Goal: Information Seeking & Learning: Check status

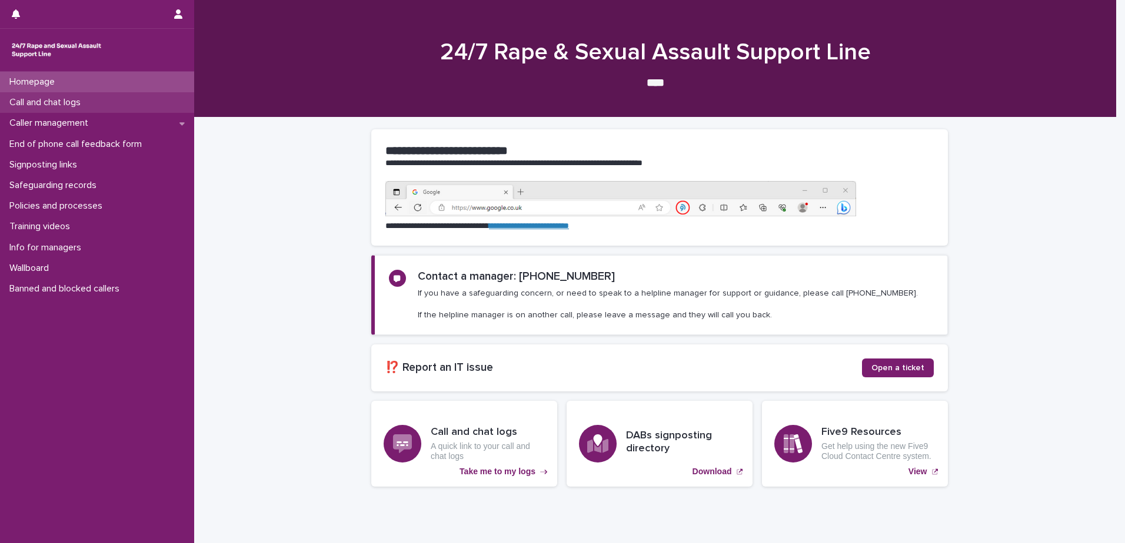
click at [60, 104] on p "Call and chat logs" at bounding box center [47, 102] width 85 height 11
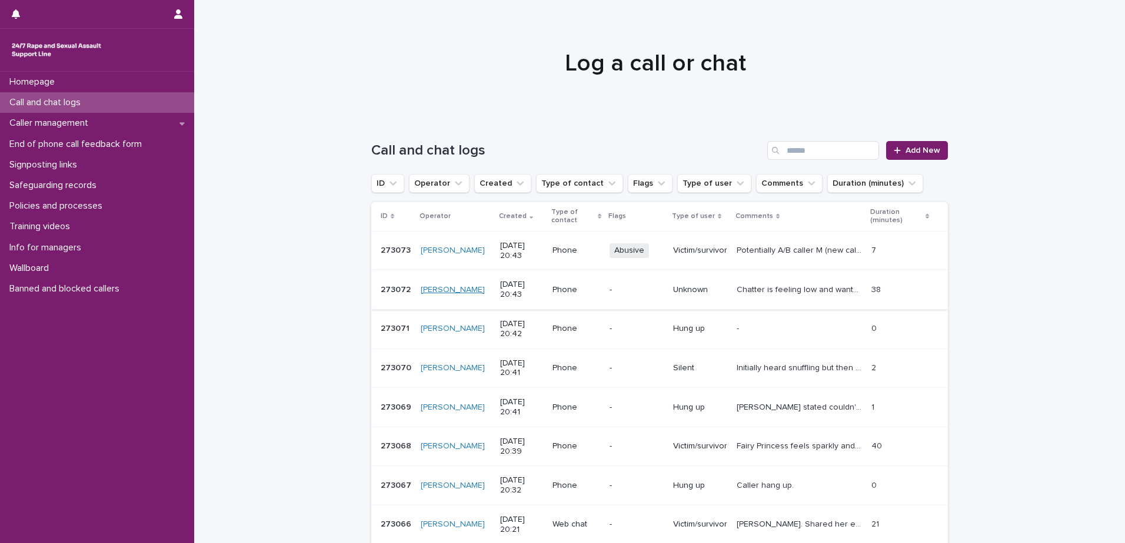
click at [443, 285] on link "[PERSON_NAME]" at bounding box center [453, 290] width 64 height 10
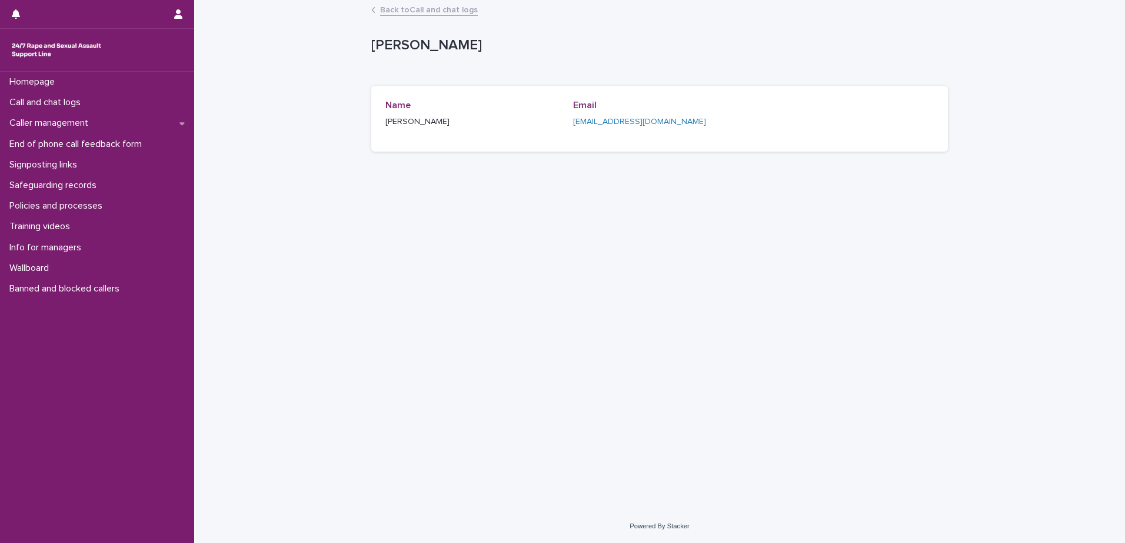
click at [435, 12] on link "Back to Call and chat logs" at bounding box center [429, 9] width 98 height 14
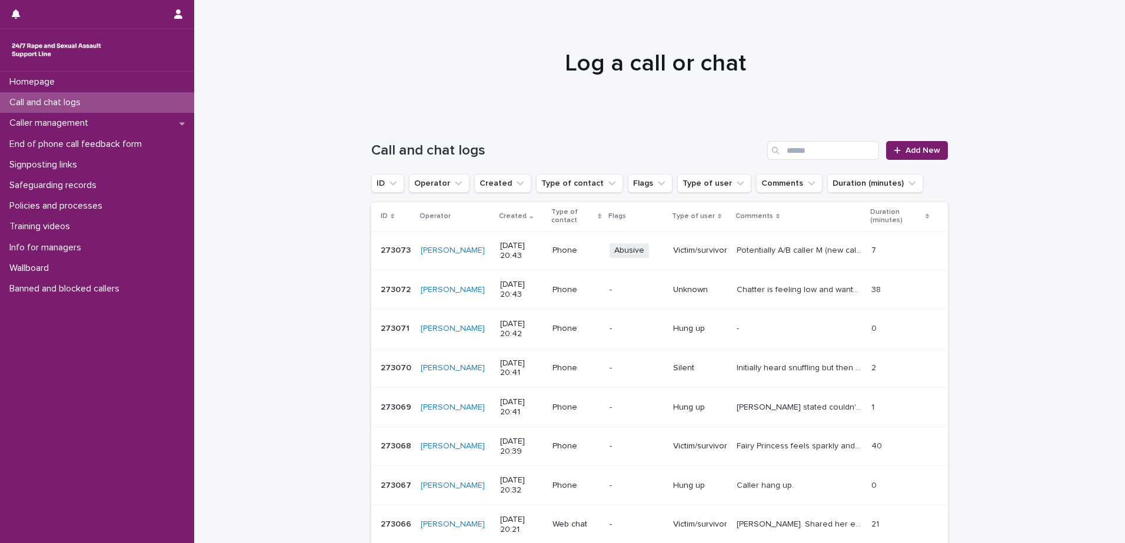
click at [819, 289] on p "Chatter is feeling low and wanted to explore emotional support, validated the c…" at bounding box center [800, 289] width 128 height 12
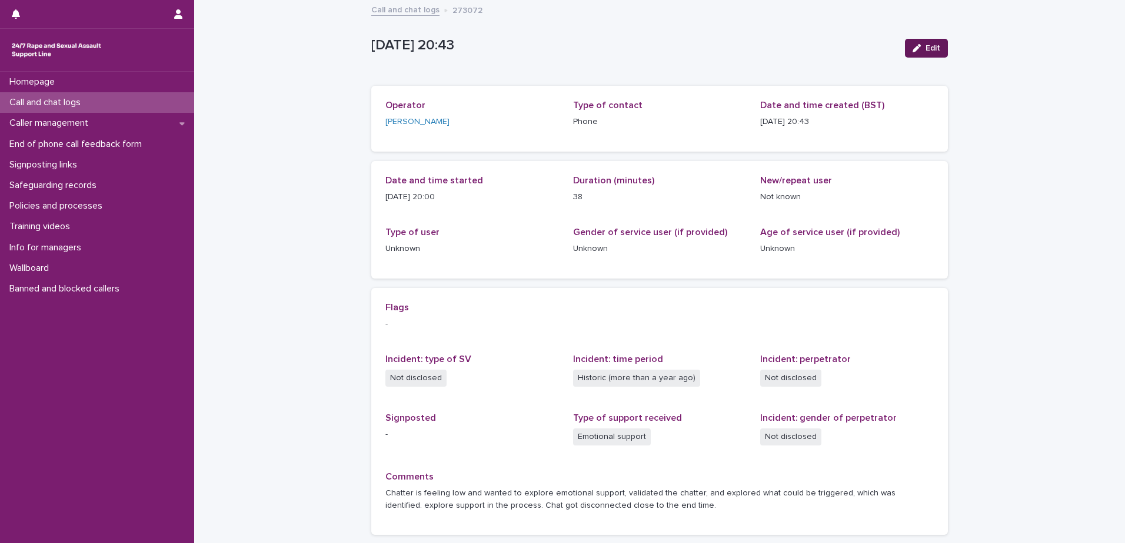
click at [918, 41] on button "Edit" at bounding box center [926, 48] width 43 height 19
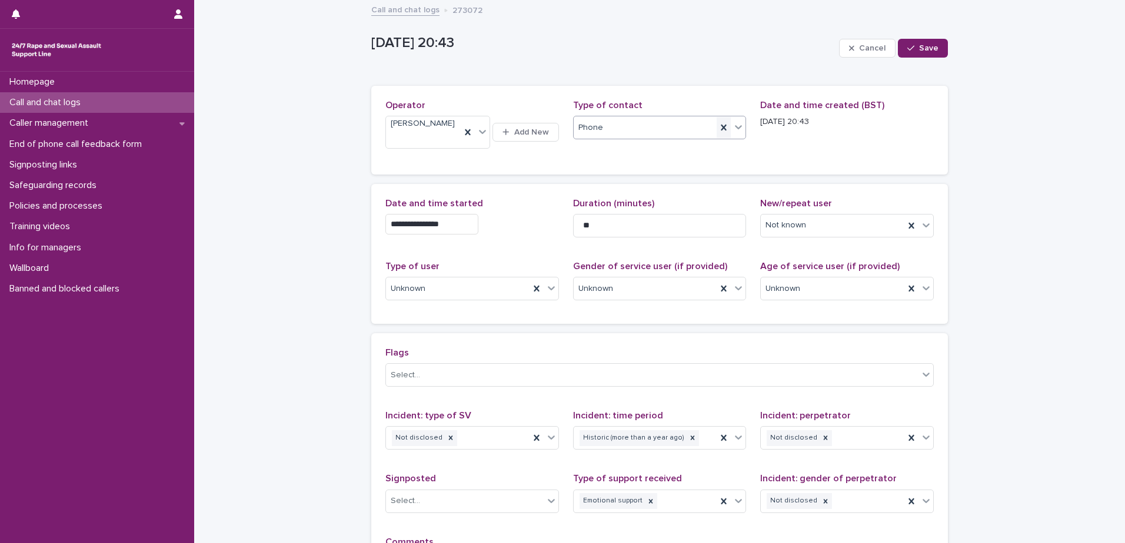
click at [721, 129] on icon at bounding box center [723, 128] width 5 height 6
click at [732, 127] on icon at bounding box center [738, 127] width 12 height 12
click at [665, 163] on div "Web chat" at bounding box center [655, 171] width 172 height 21
click at [925, 42] on button "Save" at bounding box center [923, 48] width 50 height 19
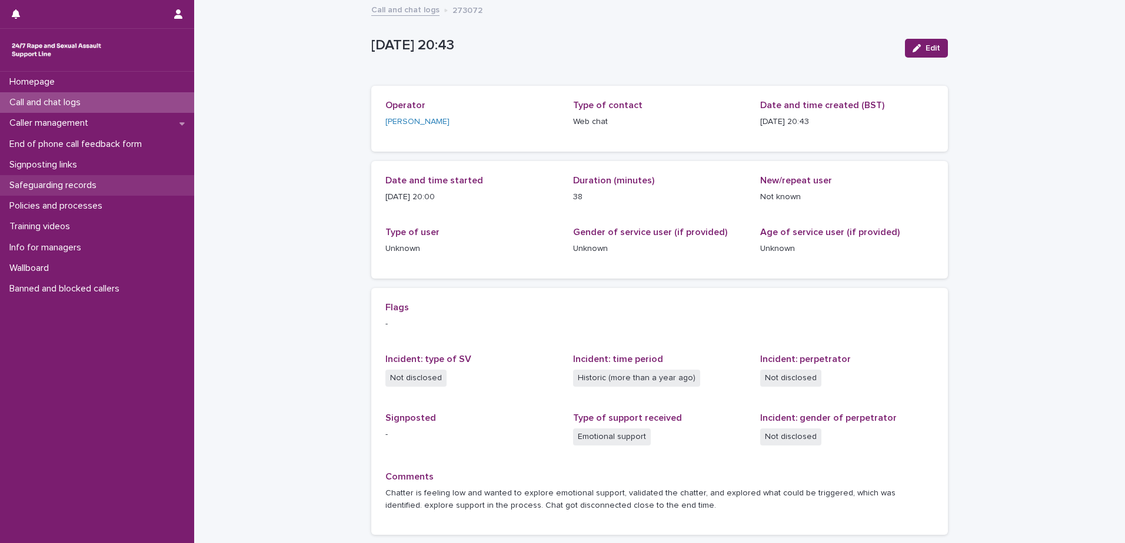
click at [83, 185] on p "Safeguarding records" at bounding box center [55, 185] width 101 height 11
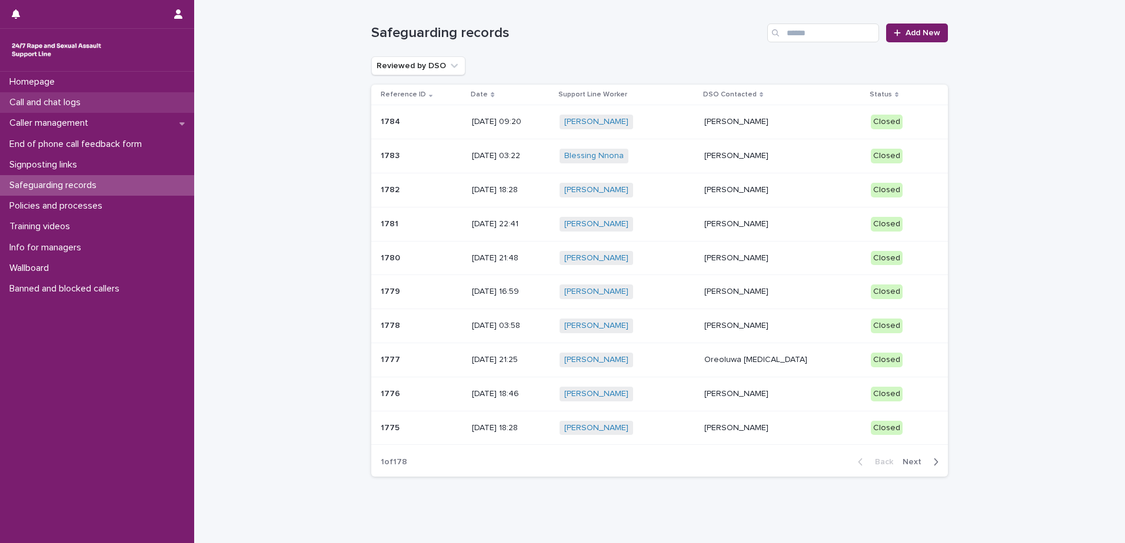
click at [59, 103] on p "Call and chat logs" at bounding box center [47, 102] width 85 height 11
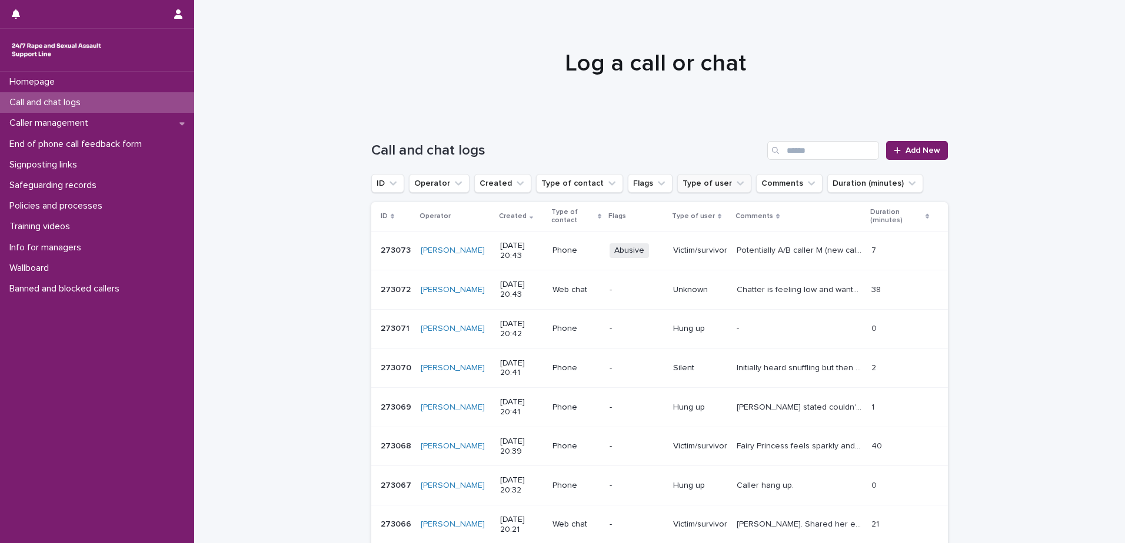
click at [734, 183] on icon "Type of user" at bounding box center [740, 184] width 12 height 12
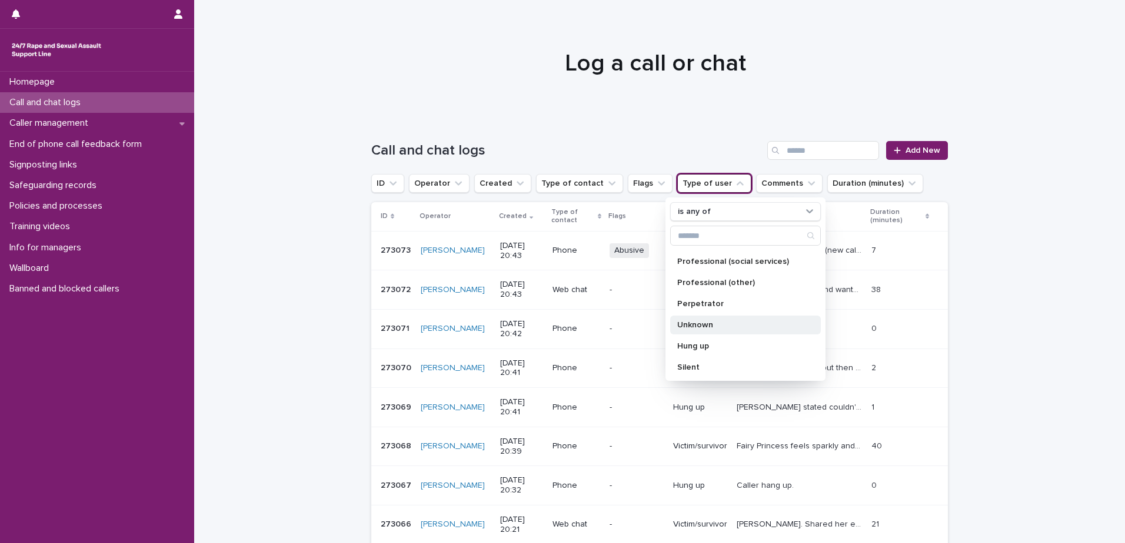
scroll to position [188, 0]
click at [703, 345] on p "Hung up" at bounding box center [739, 346] width 125 height 8
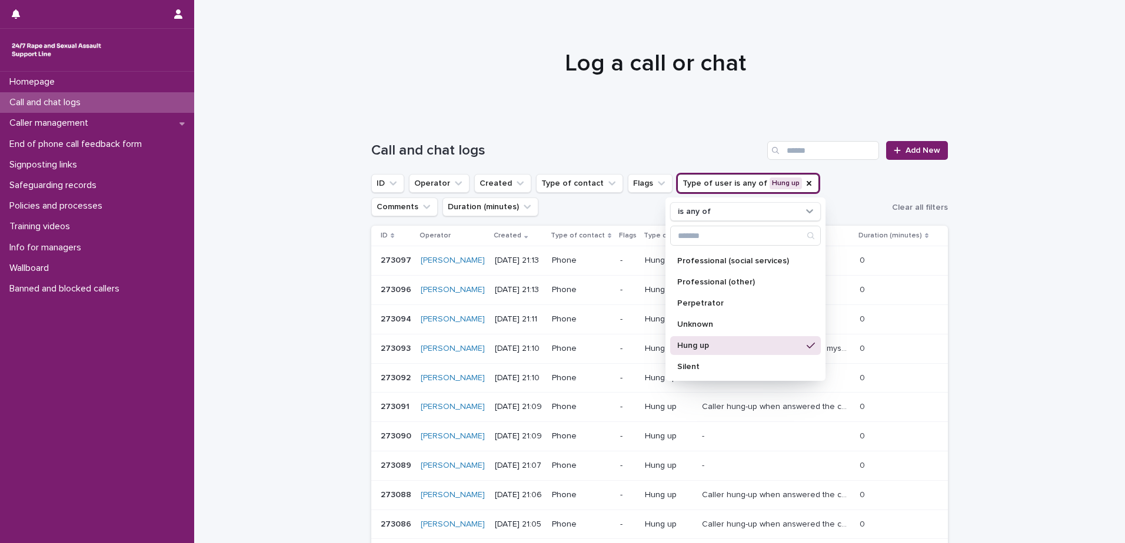
click at [1044, 289] on div "Loading... Saving… Loading... Saving… Call and chat logs Add New ID Operator Cr…" at bounding box center [659, 379] width 931 height 522
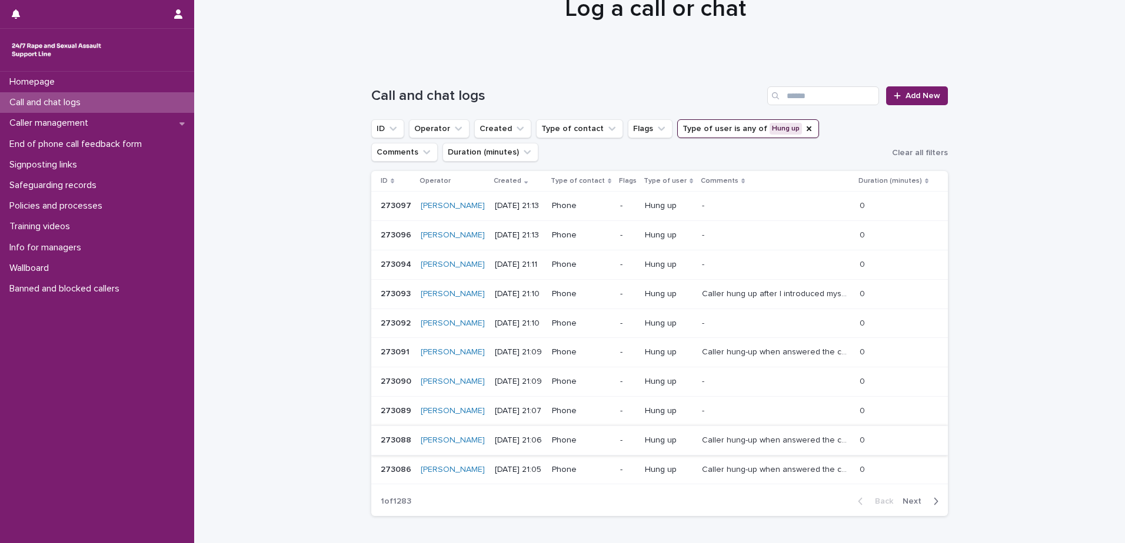
scroll to position [129, 0]
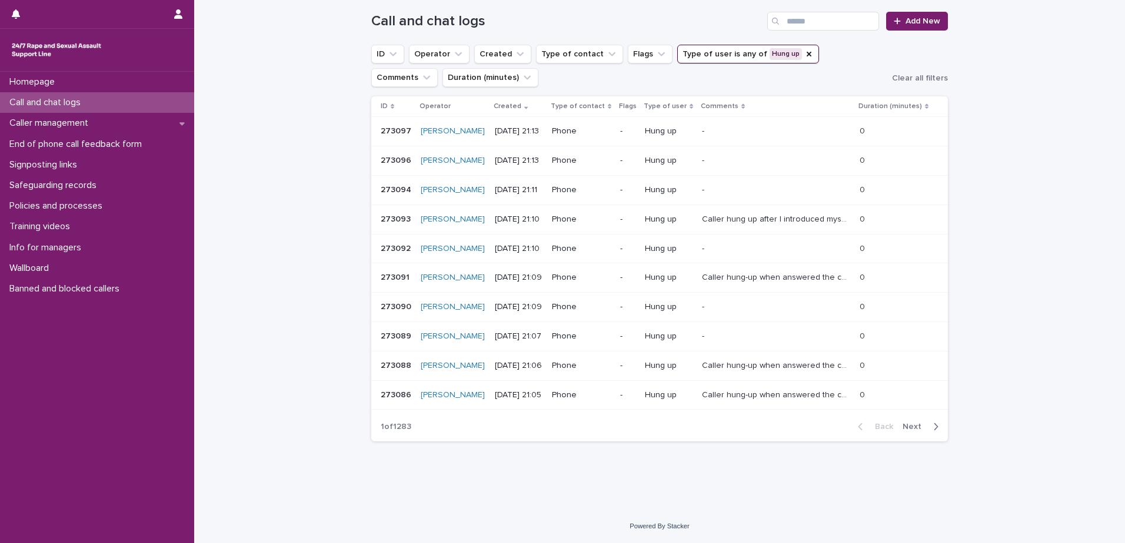
click at [913, 428] on span "Next" at bounding box center [915, 427] width 26 height 8
click at [906, 431] on span "Next" at bounding box center [915, 427] width 26 height 8
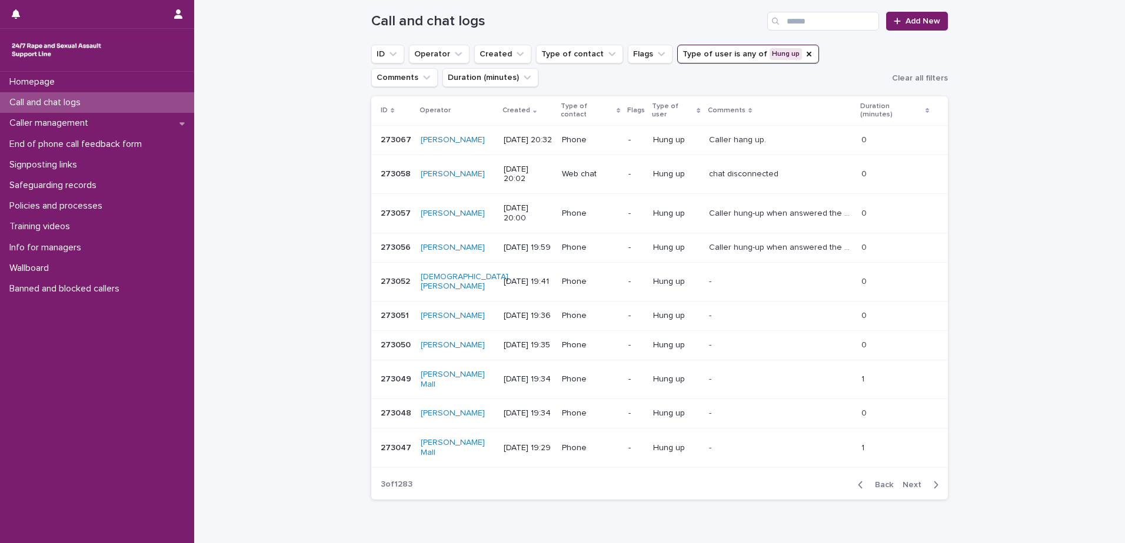
click at [913, 481] on span "Next" at bounding box center [915, 485] width 26 height 8
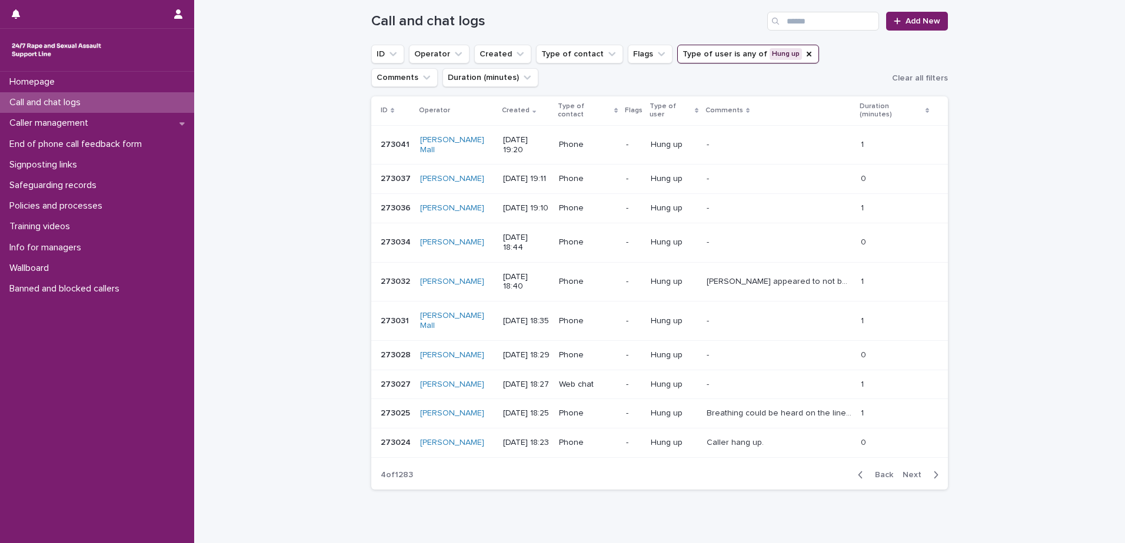
click at [915, 471] on span "Next" at bounding box center [915, 475] width 26 height 8
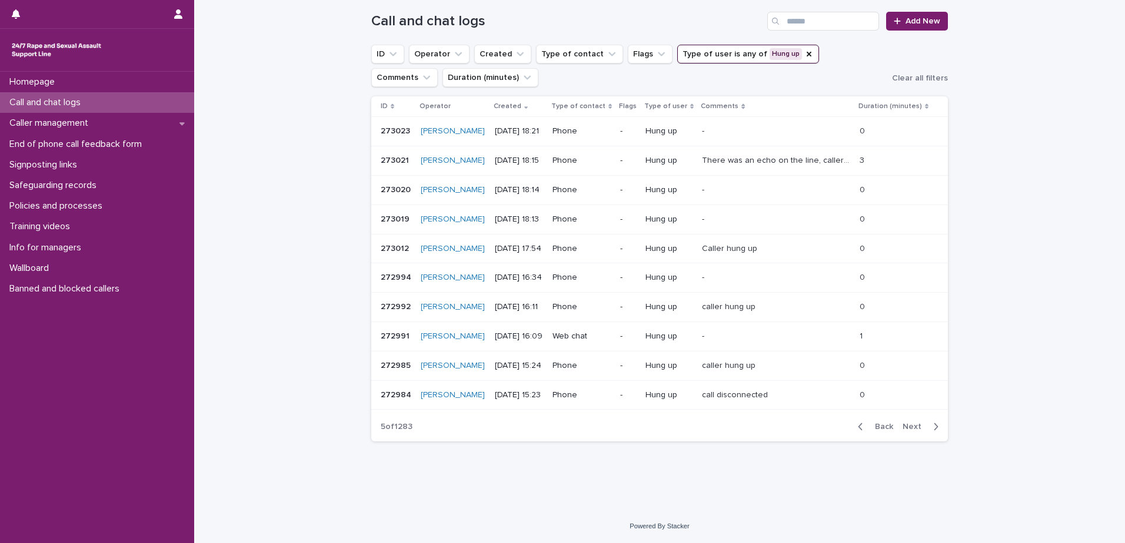
click at [908, 431] on span "Next" at bounding box center [915, 427] width 26 height 8
click at [911, 431] on span "Next" at bounding box center [915, 427] width 26 height 8
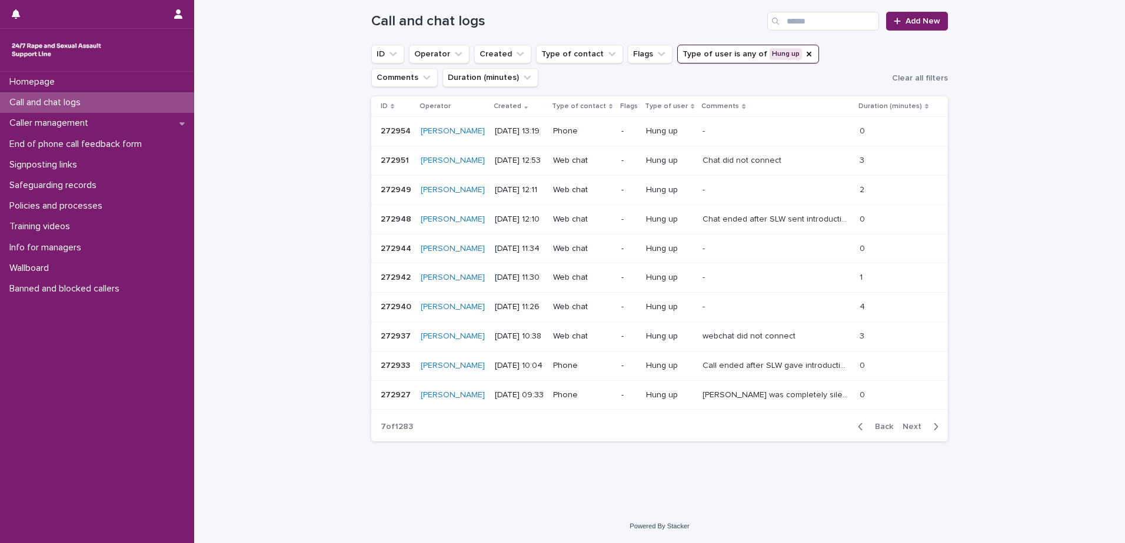
click at [912, 431] on span "Next" at bounding box center [915, 427] width 26 height 8
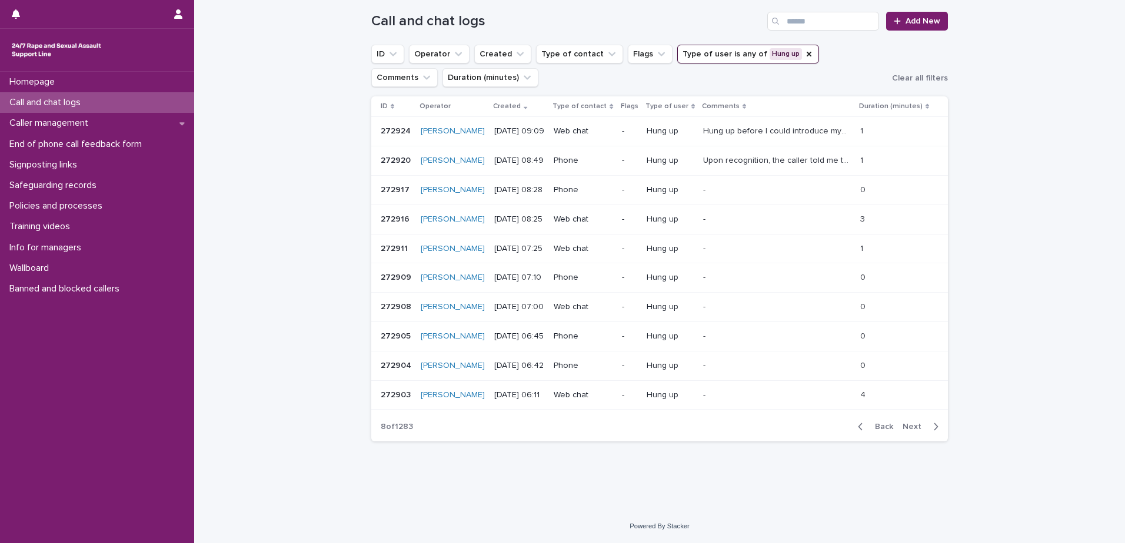
click at [911, 431] on span "Next" at bounding box center [915, 427] width 26 height 8
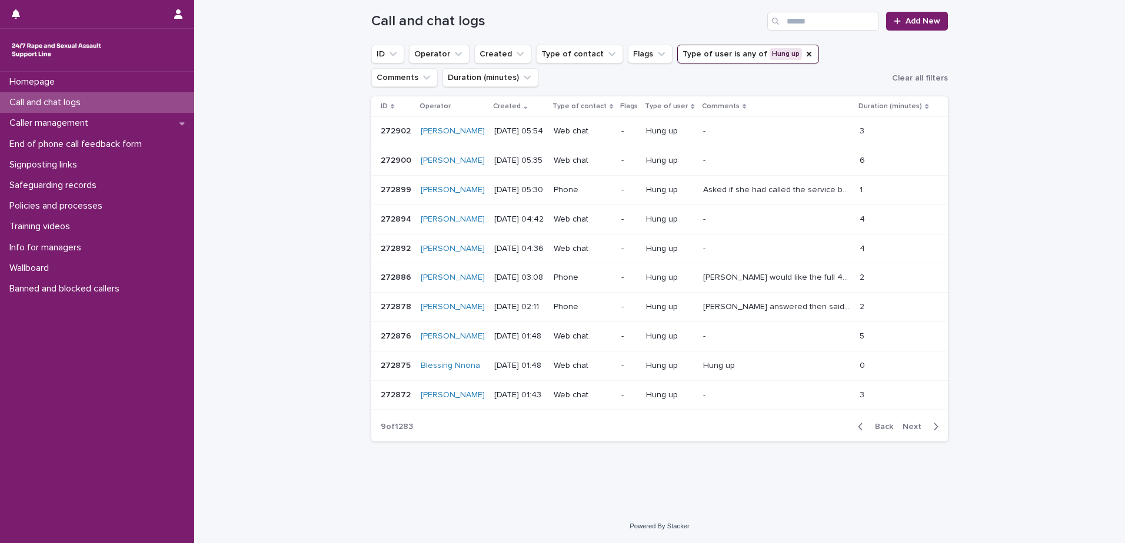
click at [42, 103] on p "Call and chat logs" at bounding box center [47, 102] width 85 height 11
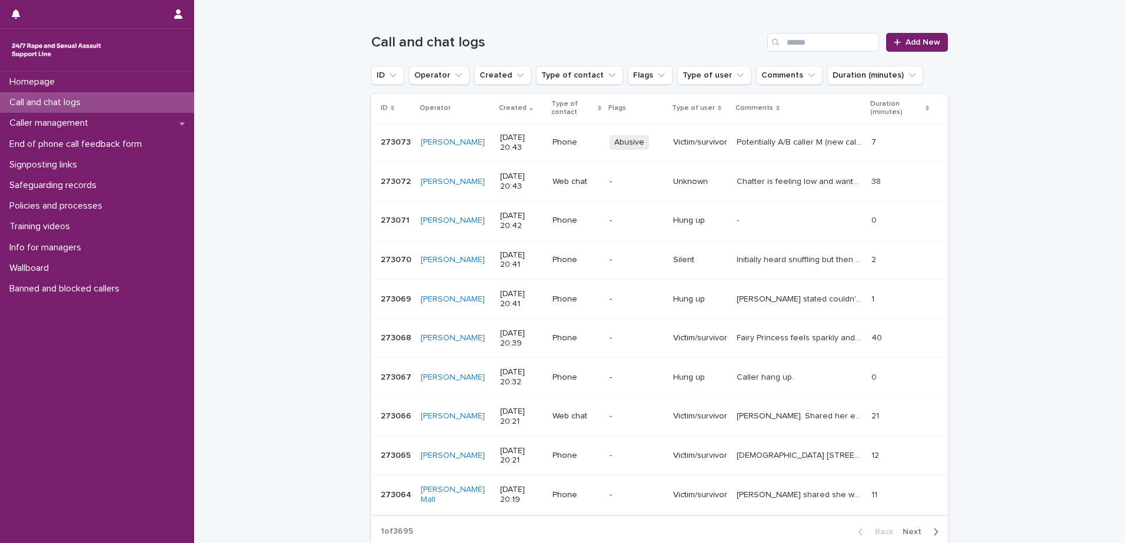
scroll to position [118, 0]
